Goal: Task Accomplishment & Management: Manage account settings

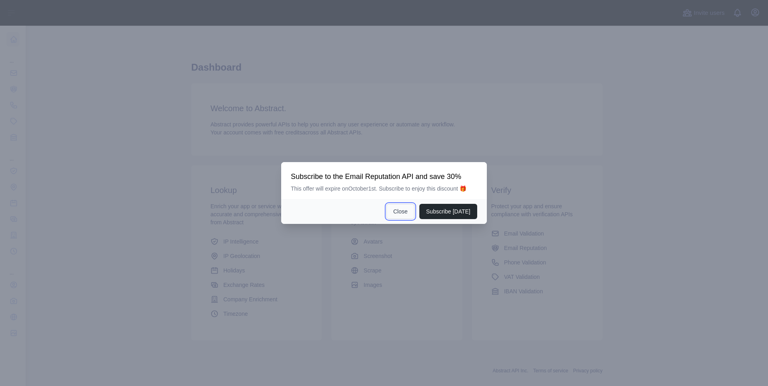
click at [405, 210] on button "Close" at bounding box center [400, 211] width 28 height 15
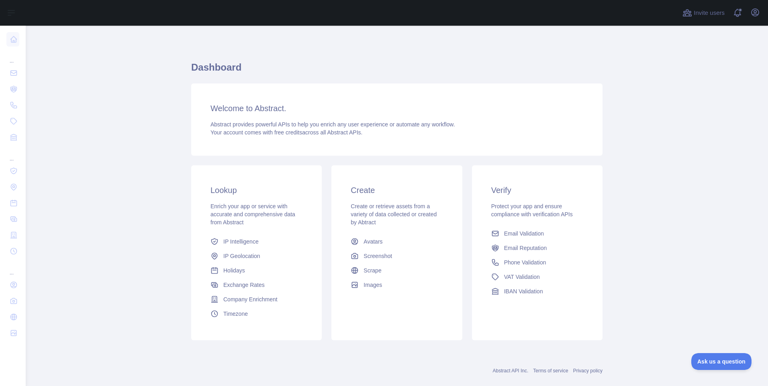
click at [760, 18] on div "Open user menu" at bounding box center [754, 13] width 13 height 14
click at [756, 14] on icon "button" at bounding box center [754, 12] width 7 height 7
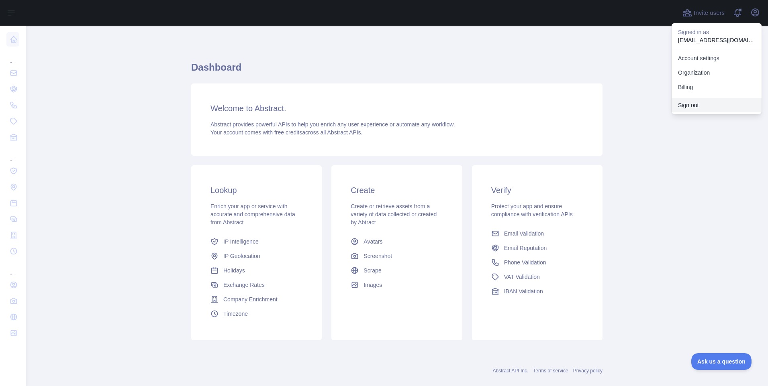
click at [703, 103] on button "Sign out" at bounding box center [716, 105] width 90 height 14
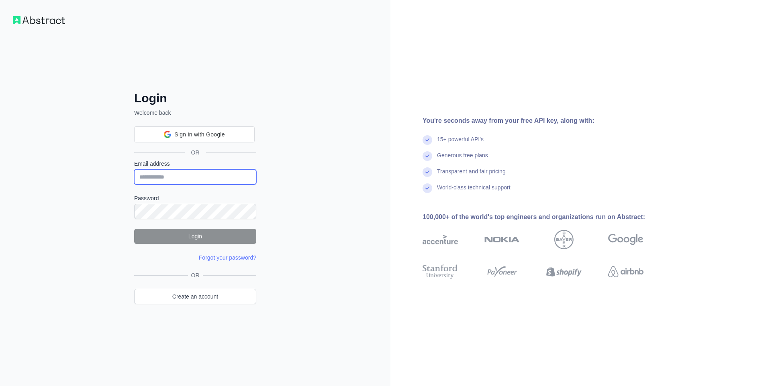
click at [166, 180] on input "Email address" at bounding box center [195, 176] width 122 height 15
paste input "**********"
type input "**********"
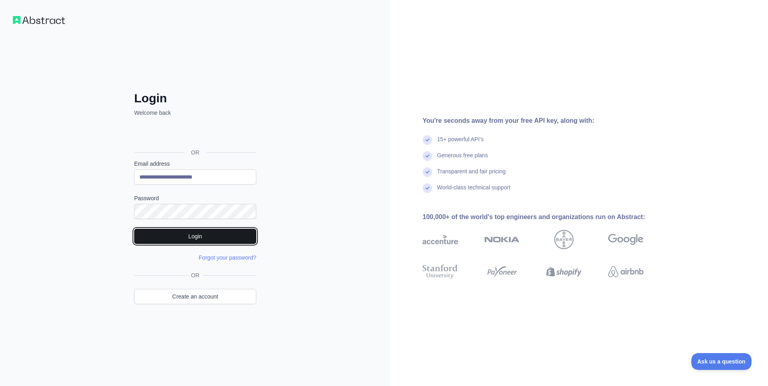
click at [158, 238] on button "Login" at bounding box center [195, 236] width 122 height 15
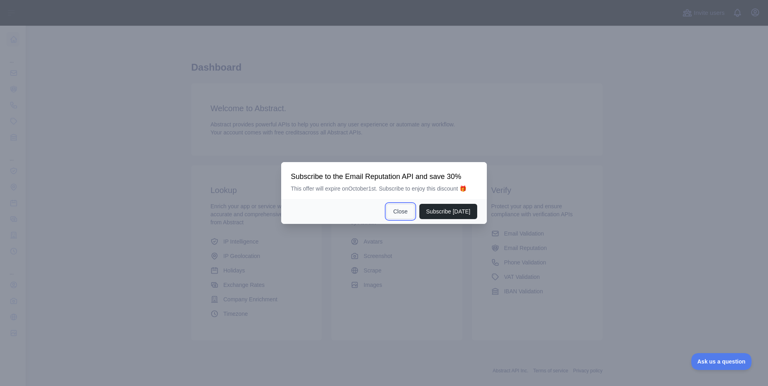
click at [403, 209] on button "Close" at bounding box center [400, 211] width 28 height 15
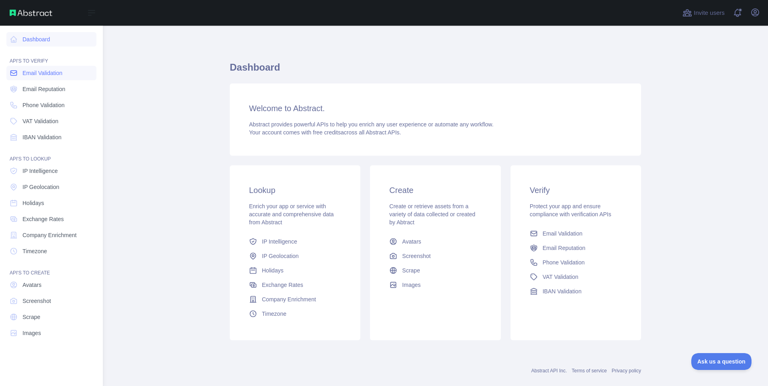
click at [44, 72] on span "Email Validation" at bounding box center [42, 73] width 40 height 8
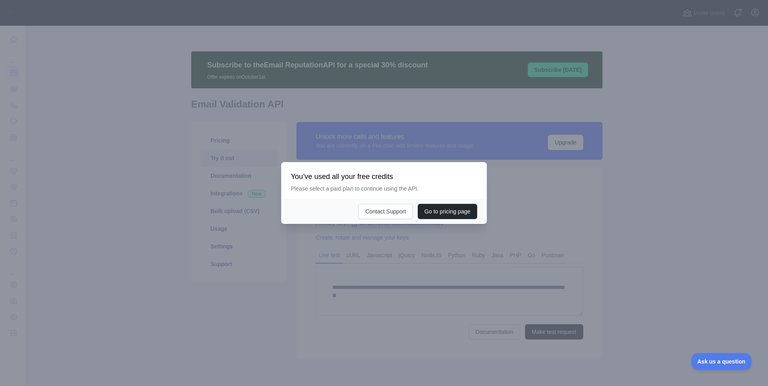
click at [681, 230] on div at bounding box center [384, 193] width 768 height 386
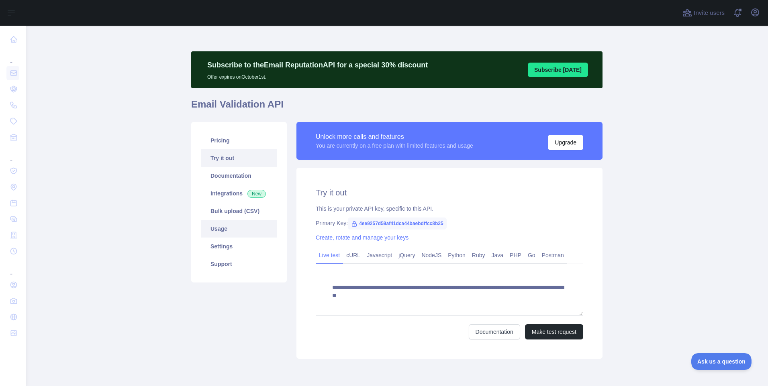
click at [218, 230] on link "Usage" at bounding box center [239, 229] width 76 height 18
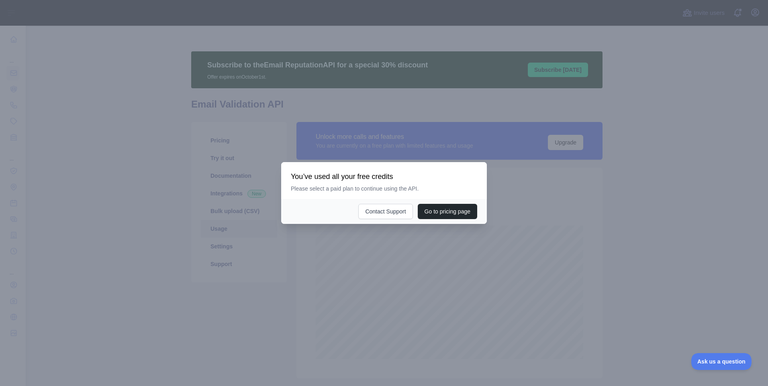
scroll to position [361, 736]
click at [685, 242] on div at bounding box center [384, 193] width 768 height 386
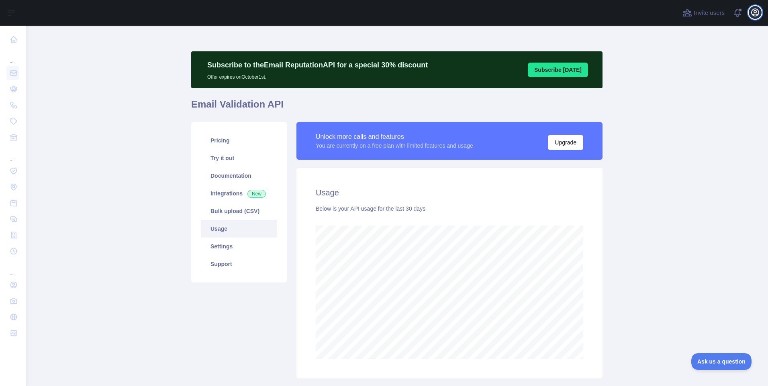
click at [754, 16] on icon "button" at bounding box center [754, 12] width 7 height 7
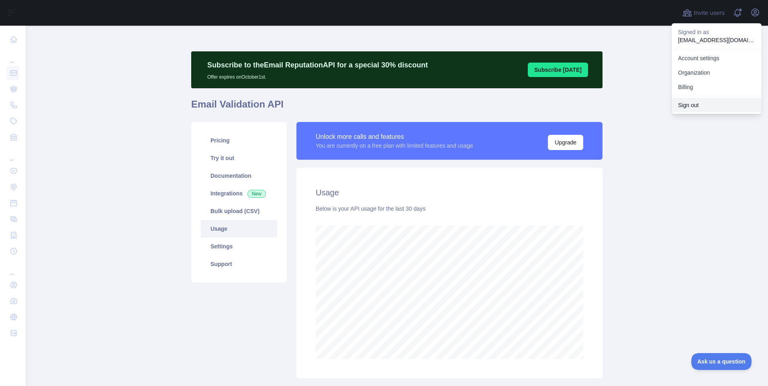
drag, startPoint x: 694, startPoint y: 104, endPoint x: 656, endPoint y: 105, distance: 37.7
click at [694, 104] on button "Sign out" at bounding box center [716, 105] width 90 height 14
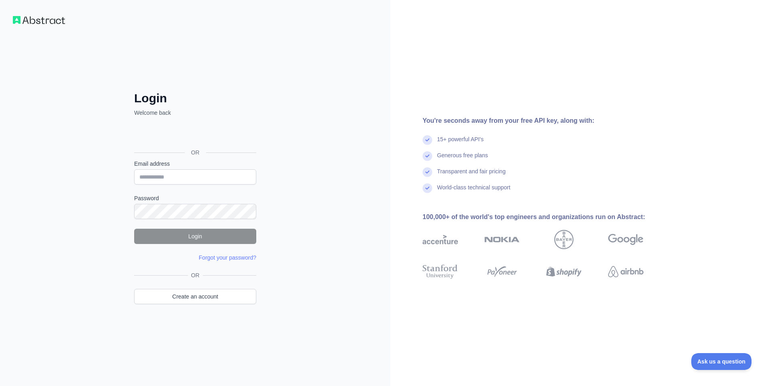
click at [181, 185] on form "Email address Password Login Forgot your password? Please try again We've sent …" at bounding box center [195, 211] width 122 height 102
click at [182, 174] on input "Email address" at bounding box center [195, 176] width 122 height 15
paste input "**********"
type input "**********"
click at [158, 238] on button "Login" at bounding box center [195, 236] width 122 height 15
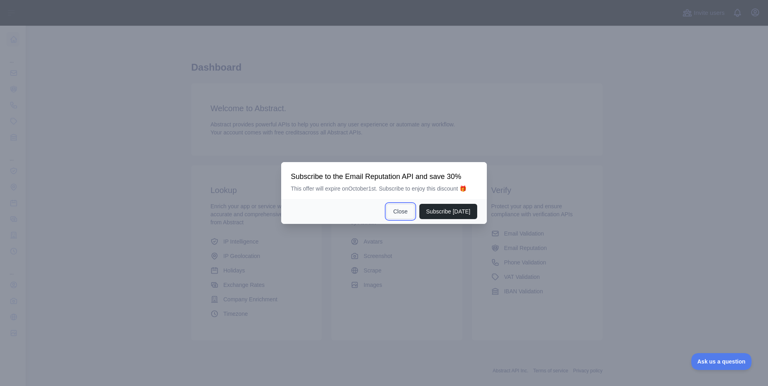
click at [399, 212] on button "Close" at bounding box center [400, 211] width 28 height 15
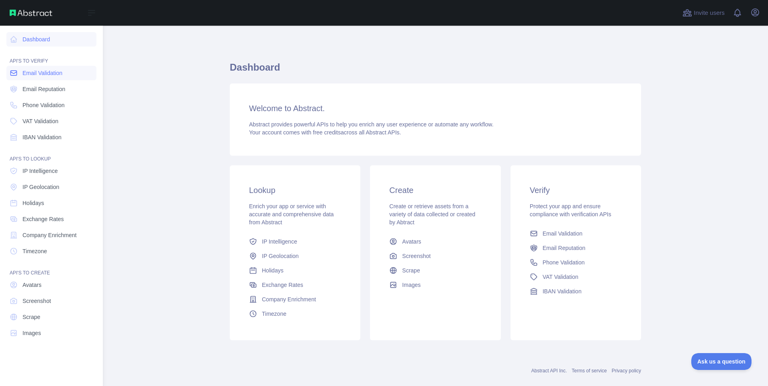
click at [20, 73] on link "Email Validation" at bounding box center [51, 73] width 90 height 14
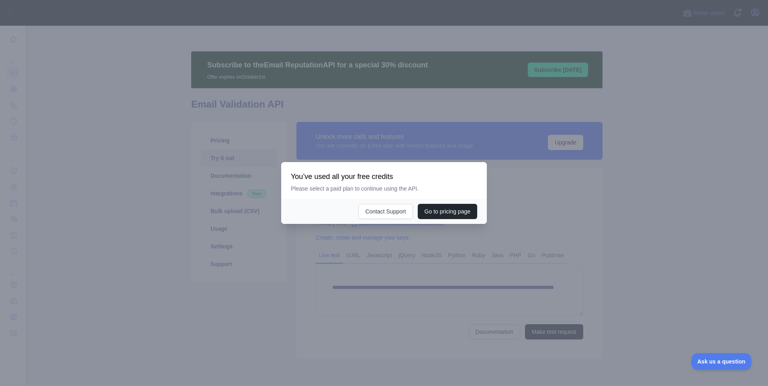
click at [589, 227] on div at bounding box center [384, 193] width 768 height 386
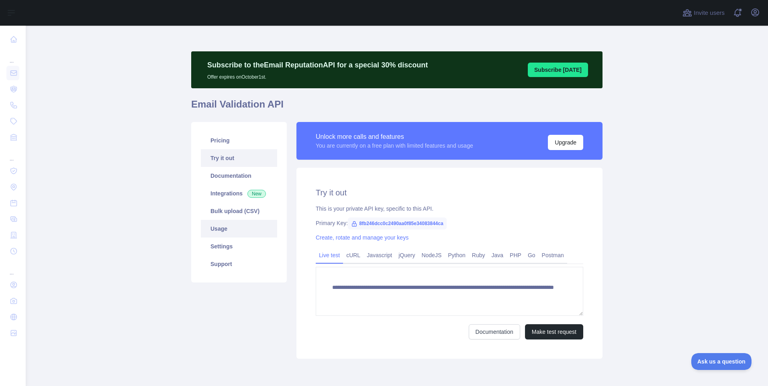
click at [214, 222] on link "Usage" at bounding box center [239, 229] width 76 height 18
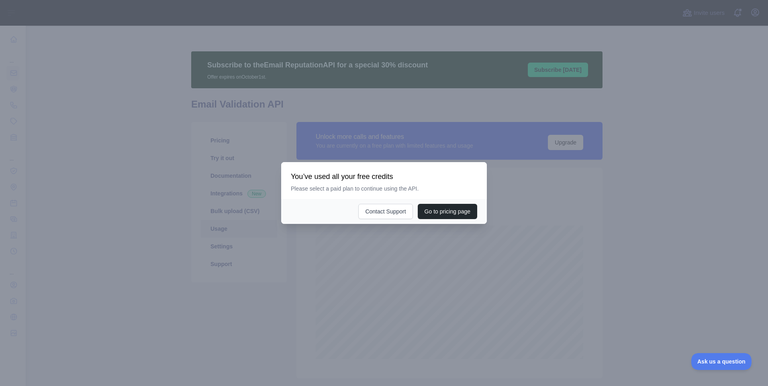
scroll to position [361, 736]
click at [178, 281] on div at bounding box center [384, 193] width 768 height 386
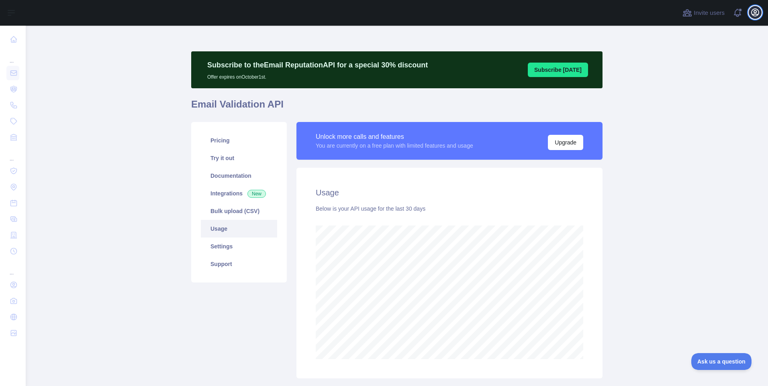
click at [751, 10] on icon "button" at bounding box center [755, 13] width 10 height 10
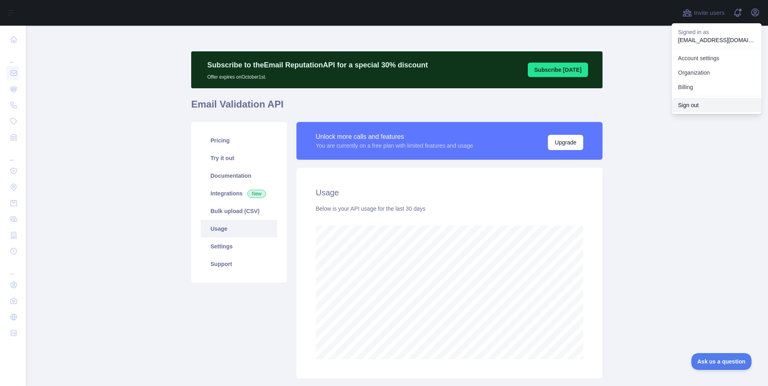
click at [696, 106] on button "Sign out" at bounding box center [716, 105] width 90 height 14
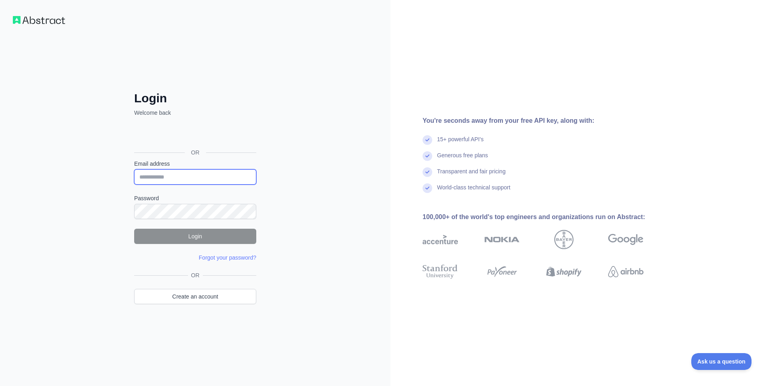
click at [182, 179] on input "Email address" at bounding box center [195, 176] width 122 height 15
paste input "**********"
type input "**********"
click at [157, 239] on button "Login" at bounding box center [195, 236] width 122 height 15
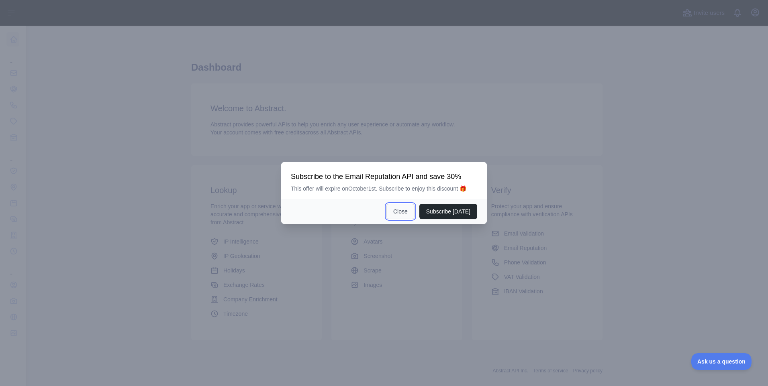
click at [412, 217] on button "Close" at bounding box center [400, 211] width 28 height 15
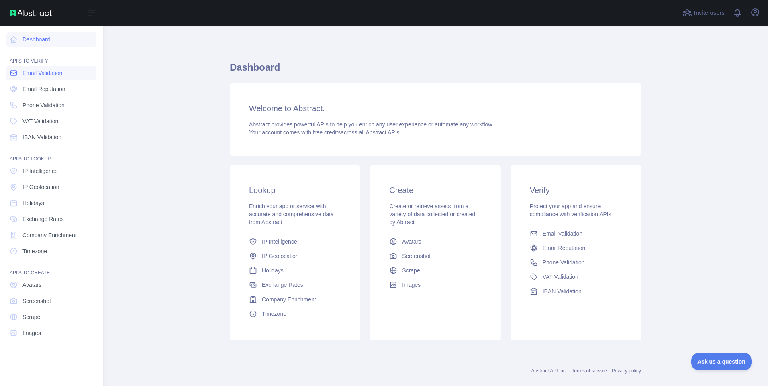
click at [22, 72] on span "Email Validation" at bounding box center [42, 73] width 40 height 8
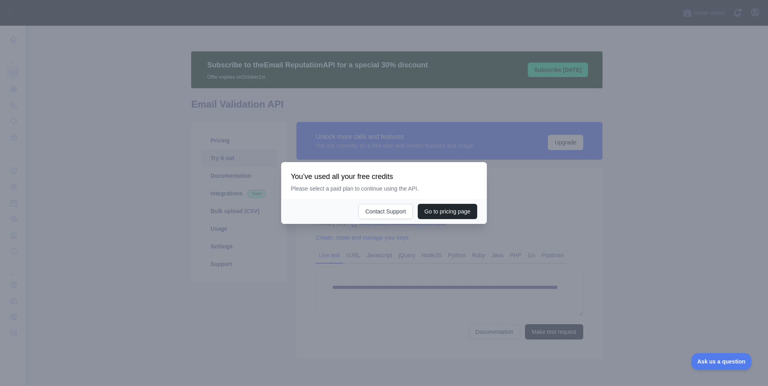
click at [264, 291] on div at bounding box center [384, 193] width 768 height 386
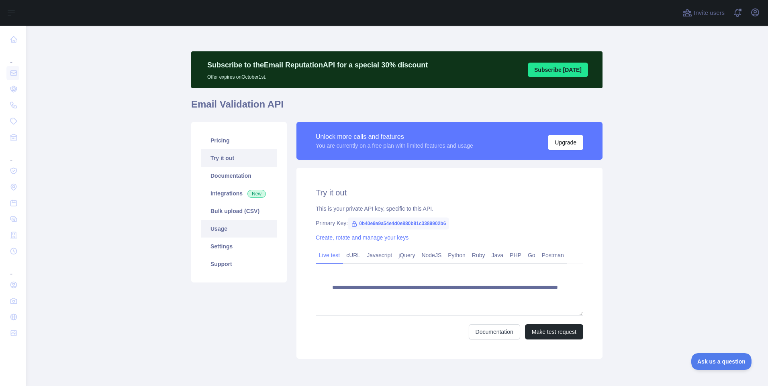
click at [209, 228] on link "Usage" at bounding box center [239, 229] width 76 height 18
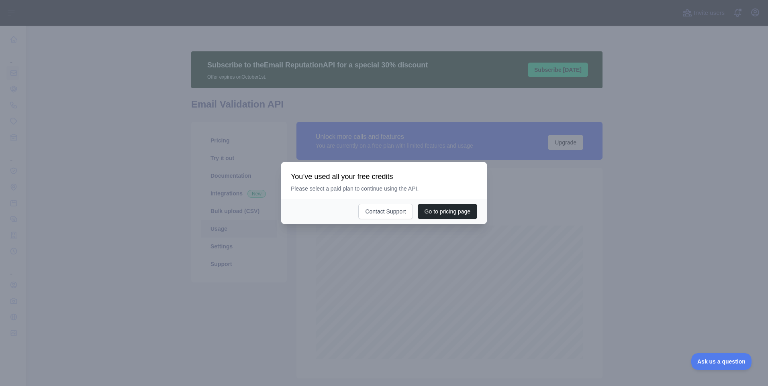
scroll to position [361, 736]
click at [380, 210] on button "Contact Support" at bounding box center [385, 211] width 54 height 15
click at [246, 269] on div at bounding box center [384, 193] width 768 height 386
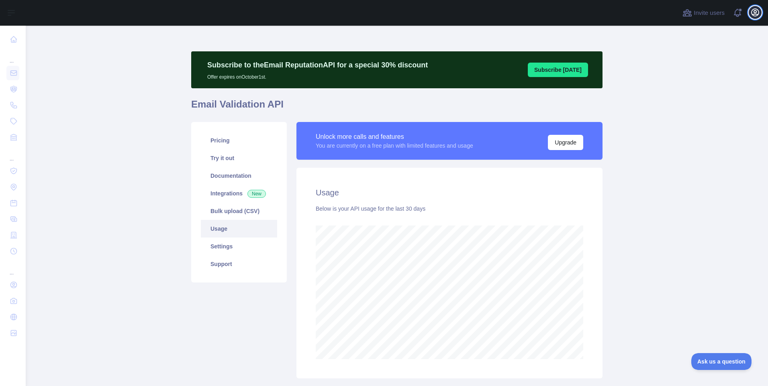
click at [754, 9] on icon "button" at bounding box center [754, 12] width 7 height 7
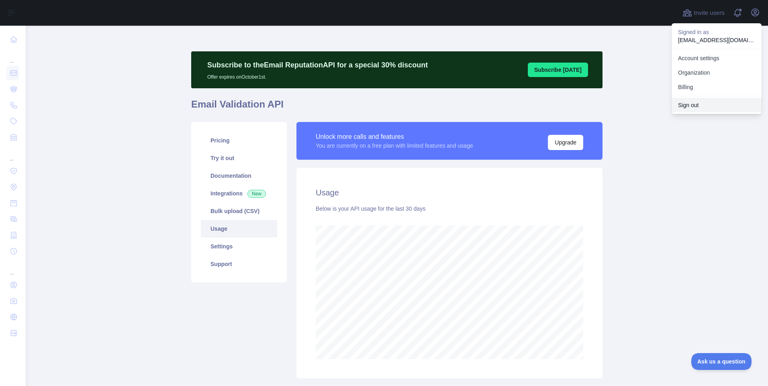
click at [704, 104] on button "Sign out" at bounding box center [716, 105] width 90 height 14
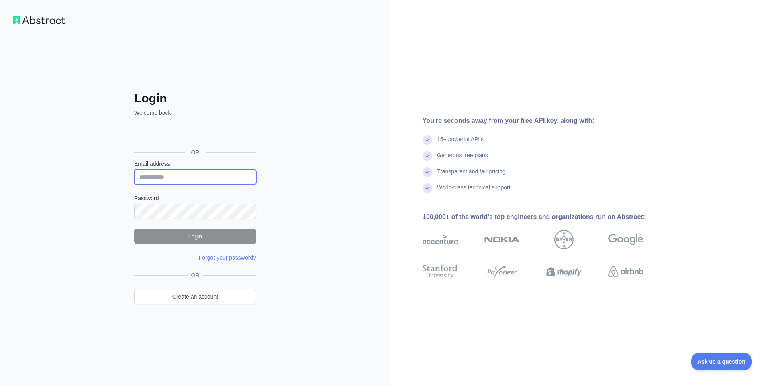
click at [156, 176] on input "Email address" at bounding box center [195, 176] width 122 height 15
paste input "**********"
type input "**********"
click at [158, 236] on button "Login" at bounding box center [195, 236] width 122 height 15
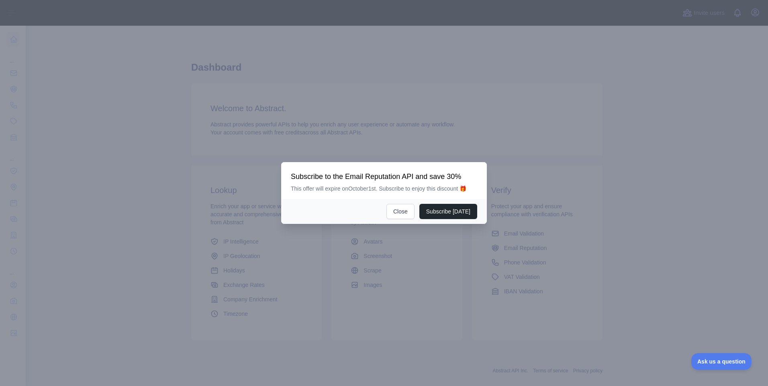
click at [197, 183] on div at bounding box center [384, 193] width 768 height 386
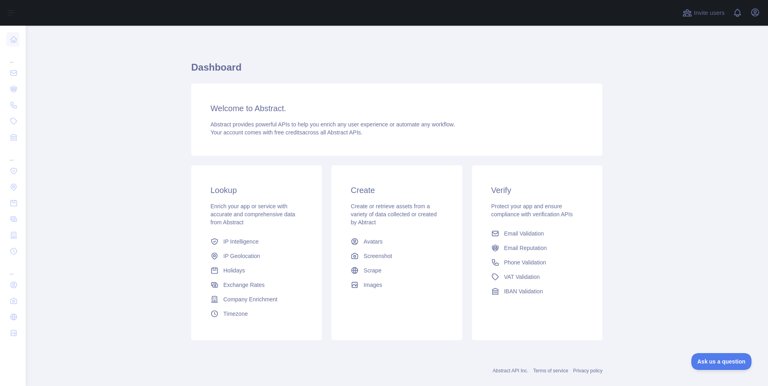
click at [167, 204] on main "Dashboard Welcome to Abstract. Abstract provides powerful APIs to help you enri…" at bounding box center [397, 206] width 742 height 361
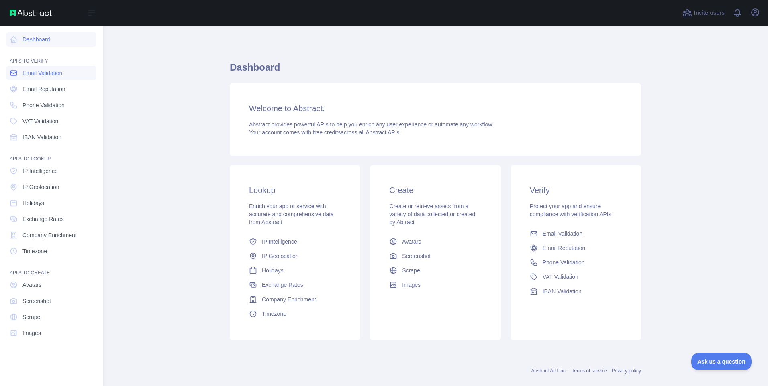
click at [19, 71] on link "Email Validation" at bounding box center [51, 73] width 90 height 14
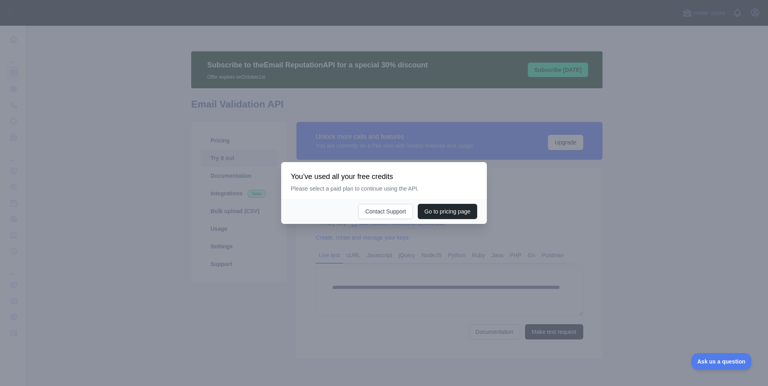
click at [125, 177] on div at bounding box center [384, 193] width 768 height 386
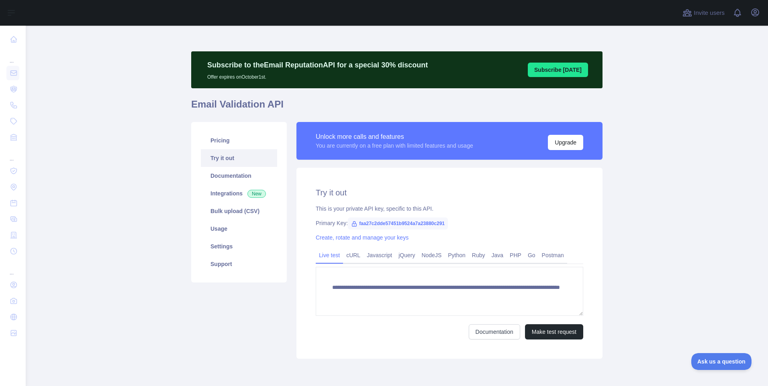
click at [125, 177] on div at bounding box center [384, 193] width 768 height 386
click at [216, 226] on link "Usage" at bounding box center [239, 229] width 76 height 18
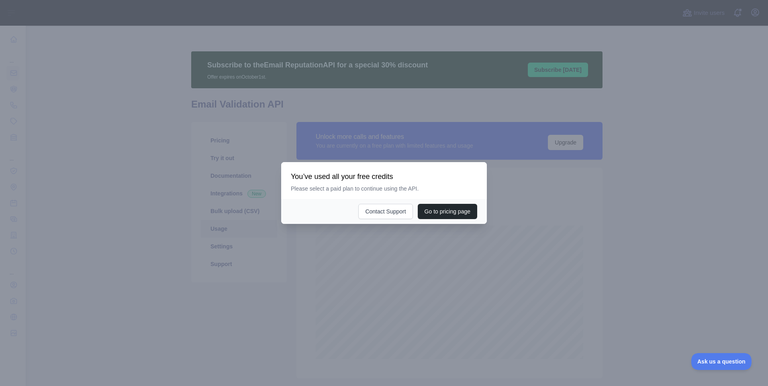
scroll to position [361, 736]
click at [130, 226] on div at bounding box center [384, 193] width 768 height 386
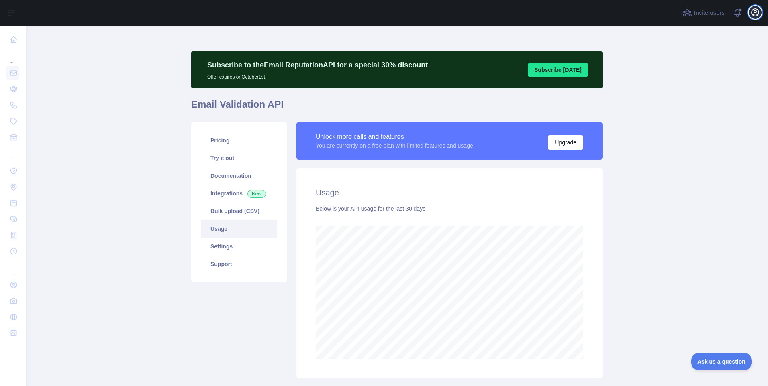
click at [755, 13] on icon "button" at bounding box center [754, 12] width 7 height 7
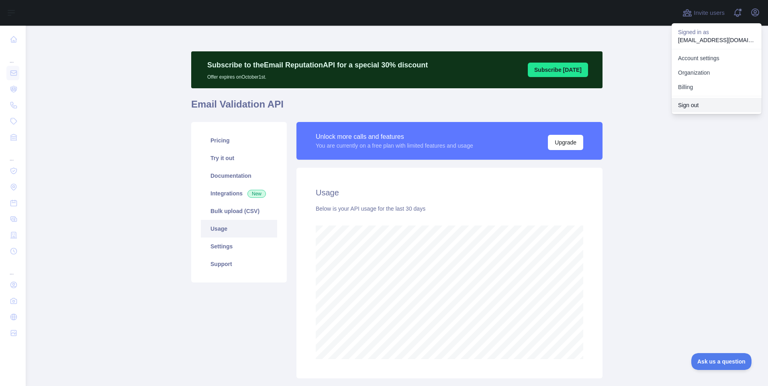
click at [697, 106] on button "Sign out" at bounding box center [716, 105] width 90 height 14
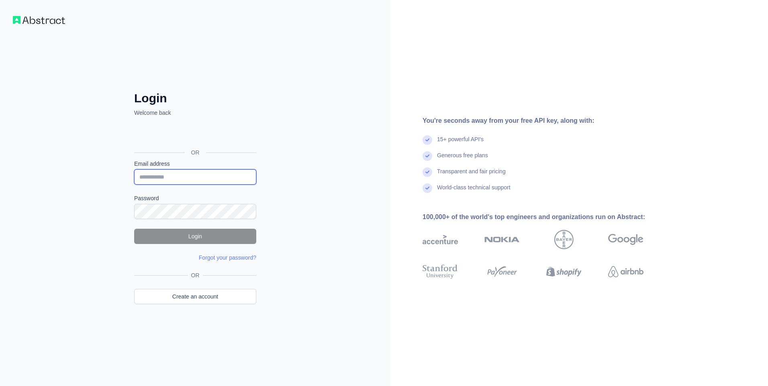
click at [178, 180] on input "Email address" at bounding box center [195, 176] width 122 height 15
paste input "**********"
type input "**********"
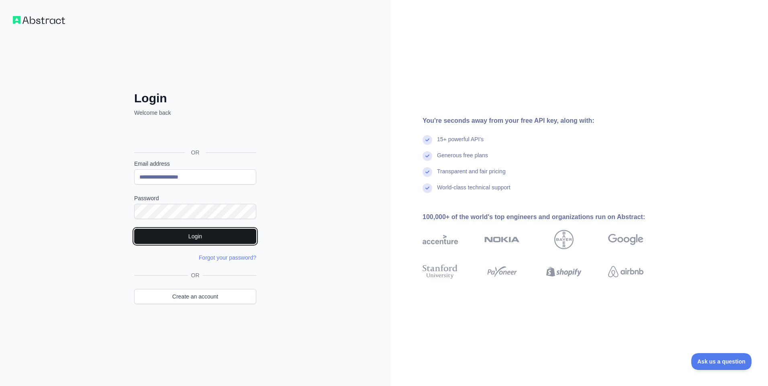
click at [151, 237] on button "Login" at bounding box center [195, 236] width 122 height 15
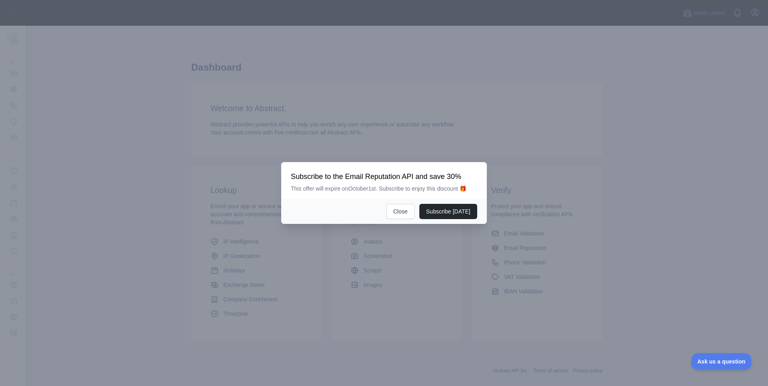
click at [140, 170] on div at bounding box center [384, 193] width 768 height 386
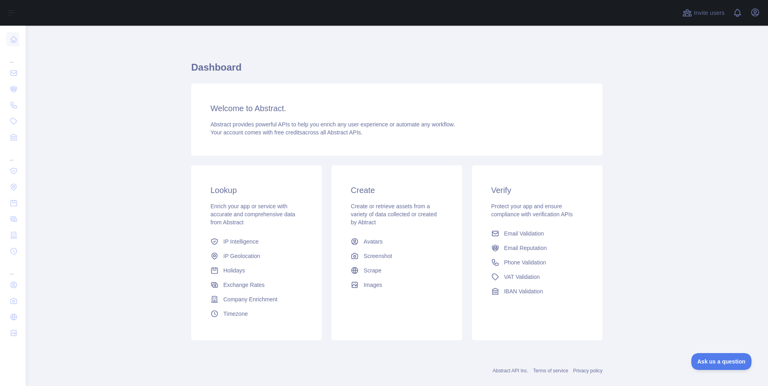
click at [139, 170] on main "Dashboard Welcome to Abstract. Abstract provides powerful APIs to help you enri…" at bounding box center [397, 206] width 742 height 361
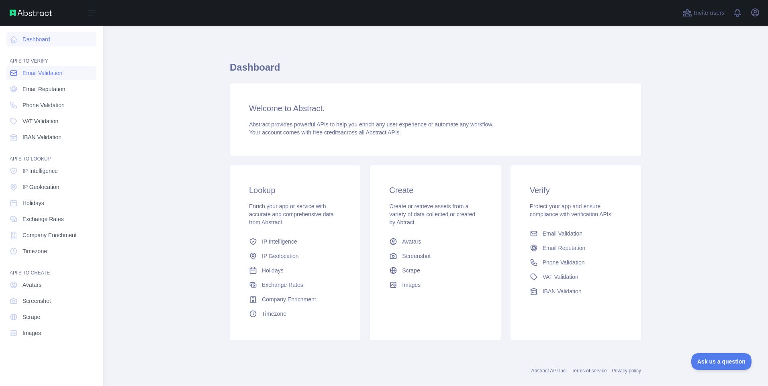
click at [16, 73] on icon at bounding box center [14, 73] width 6 height 5
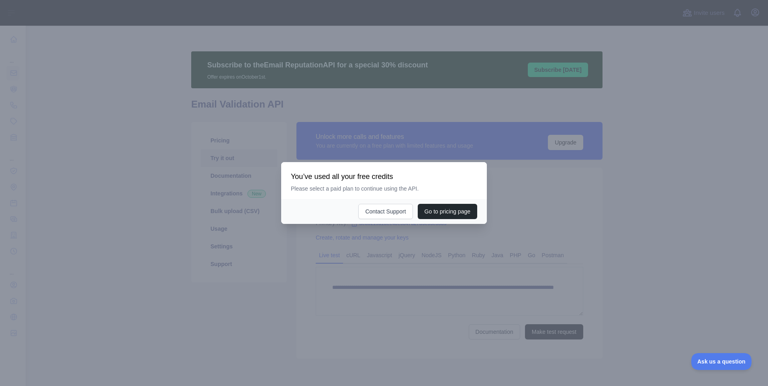
click at [167, 171] on div at bounding box center [384, 193] width 768 height 386
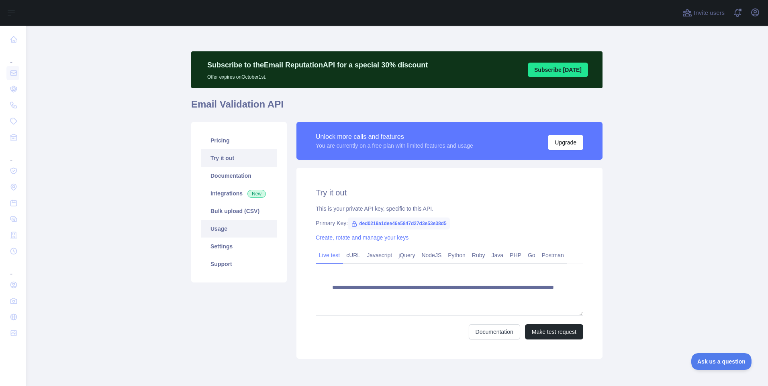
click at [212, 227] on link "Usage" at bounding box center [239, 229] width 76 height 18
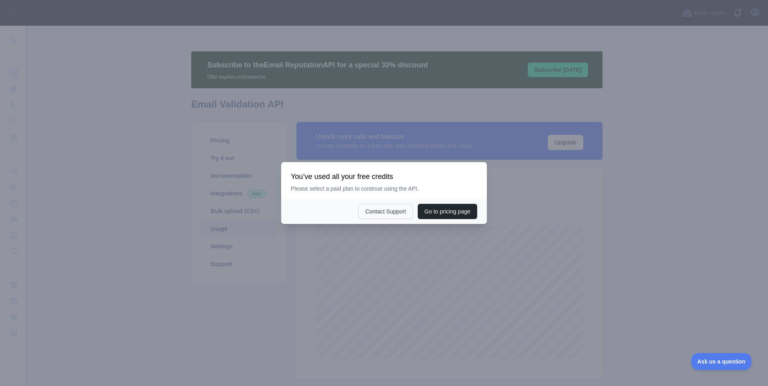
scroll to position [361, 736]
click at [224, 290] on div at bounding box center [384, 193] width 768 height 386
